Goal: Book appointment/travel/reservation

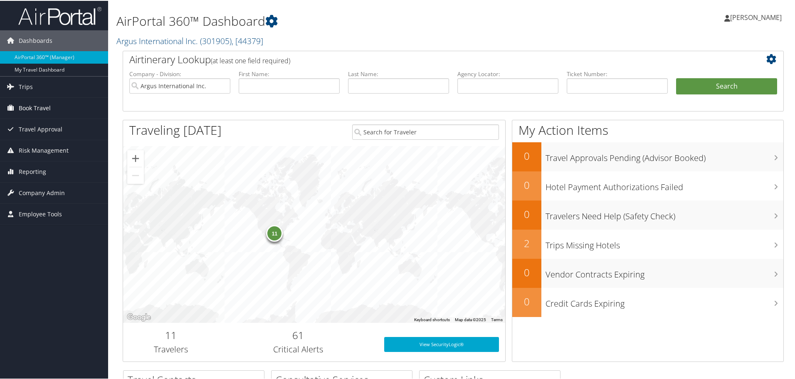
click at [30, 106] on span "Book Travel" at bounding box center [35, 107] width 32 height 21
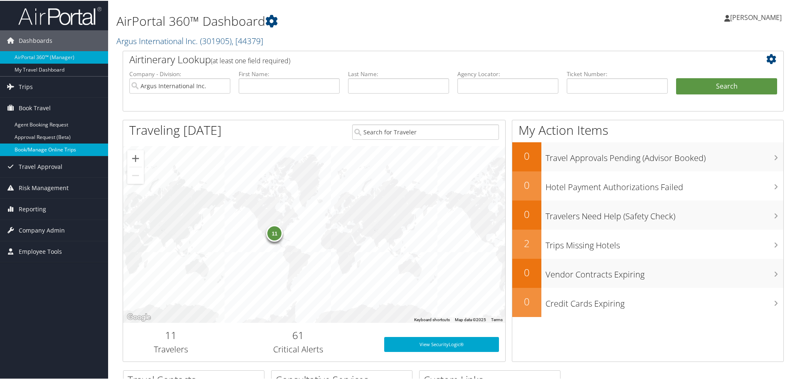
click at [37, 148] on link "Book/Manage Online Trips" at bounding box center [54, 149] width 108 height 12
